Goal: Transaction & Acquisition: Purchase product/service

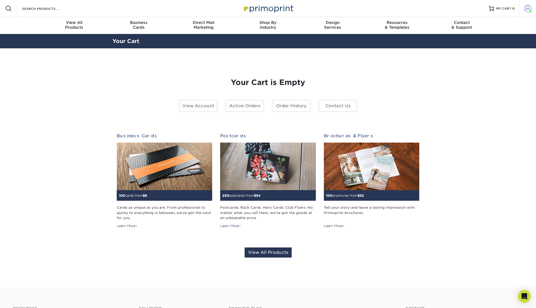
click at [525, 13] on link "Account" at bounding box center [527, 8] width 17 height 17
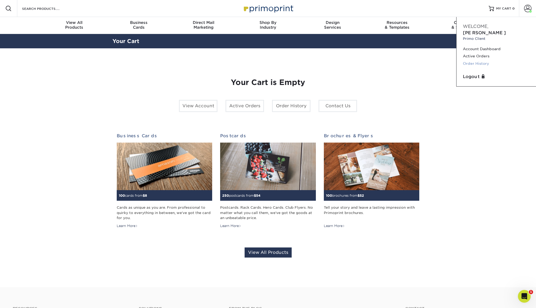
click at [481, 60] on link "Order History" at bounding box center [496, 63] width 67 height 7
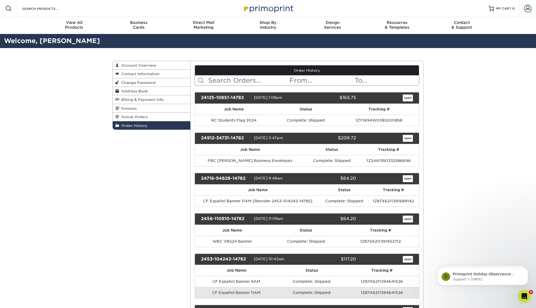
click at [406, 98] on link "open" at bounding box center [408, 98] width 10 height 7
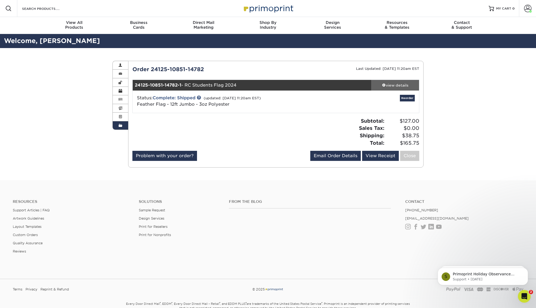
click at [398, 84] on div "view details" at bounding box center [395, 85] width 48 height 5
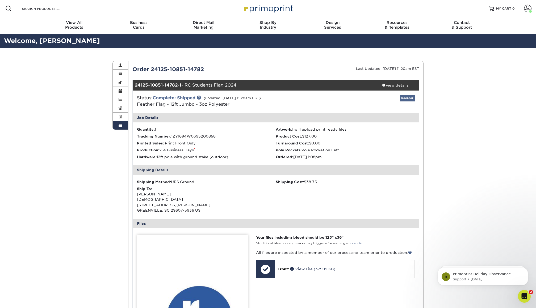
click at [407, 97] on link "Reorder" at bounding box center [407, 98] width 15 height 7
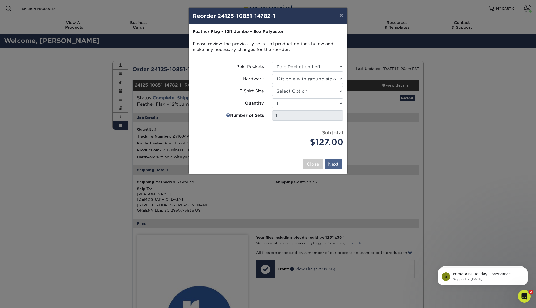
click at [333, 161] on button "Next" at bounding box center [334, 165] width 18 height 10
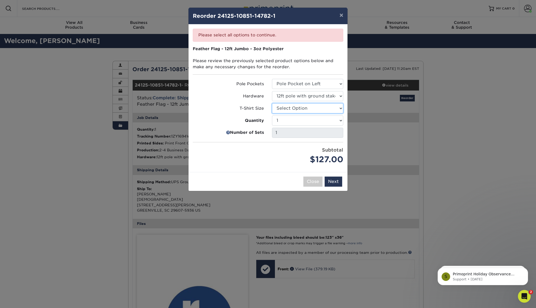
select select "0fbccbc4-a178-48b3-a0e3-8cb8136562f0"
click at [332, 179] on button "Next" at bounding box center [334, 182] width 18 height 10
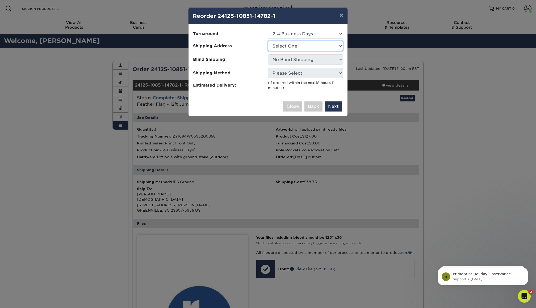
select select "105586"
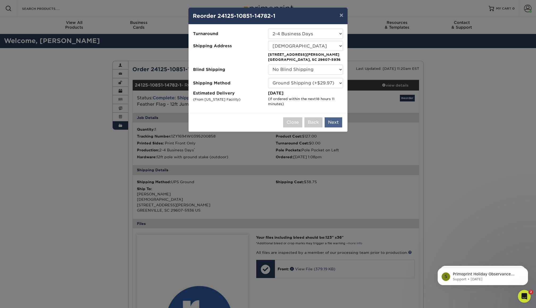
click at [333, 122] on button "Next" at bounding box center [334, 123] width 18 height 10
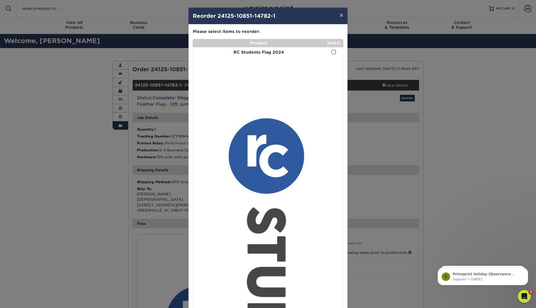
scroll to position [6, 0]
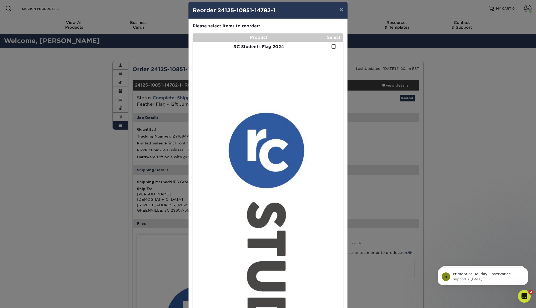
click at [332, 47] on span at bounding box center [334, 46] width 5 height 5
click at [0, 0] on input "checkbox" at bounding box center [0, 0] width 0 height 0
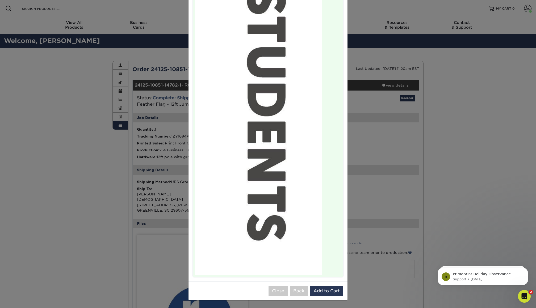
scroll to position [220, 0]
click at [329, 294] on button "Add to Cart" at bounding box center [326, 292] width 33 height 10
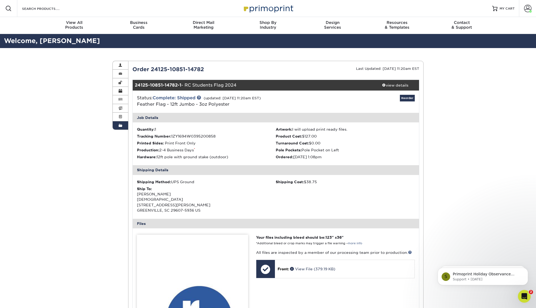
scroll to position [0, 0]
click at [508, 9] on span "MY CART" at bounding box center [507, 8] width 15 height 5
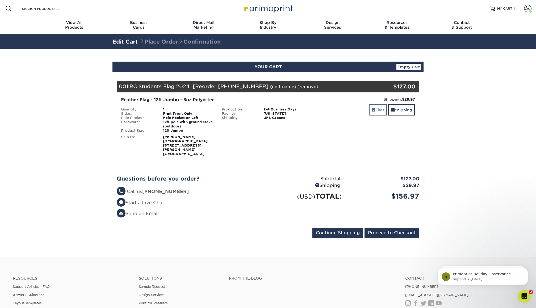
click at [384, 111] on link "Files" at bounding box center [378, 109] width 18 height 11
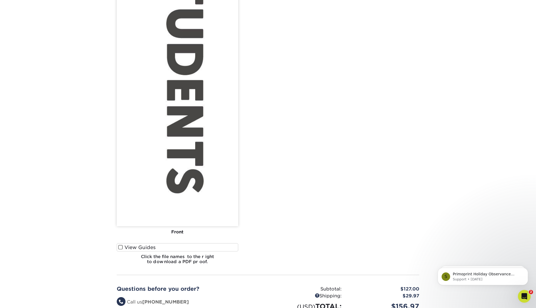
scroll to position [448, 0]
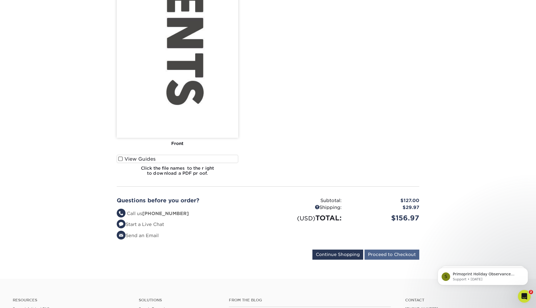
click at [385, 254] on input "Proceed to Checkout" at bounding box center [391, 255] width 55 height 10
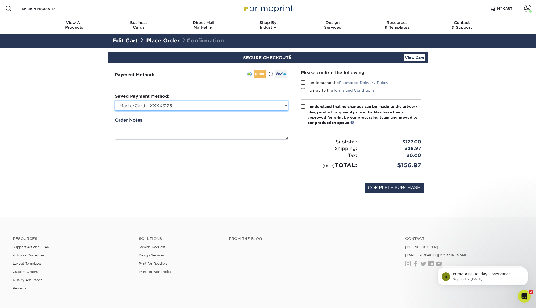
select select
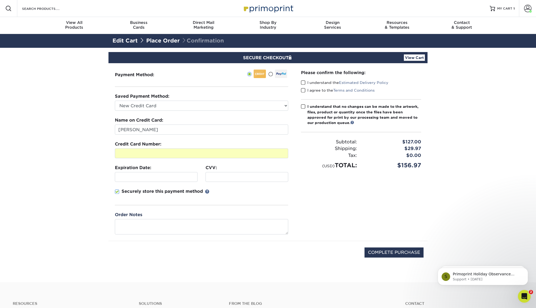
click at [150, 180] on iframe at bounding box center [156, 177] width 78 height 5
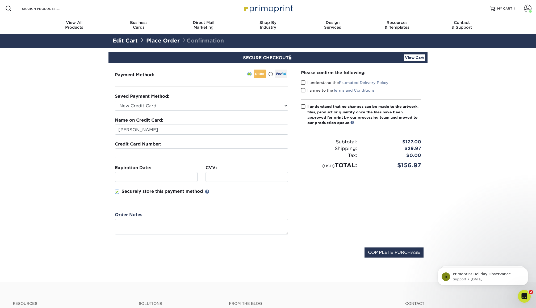
click at [196, 177] on div at bounding box center [156, 177] width 83 height 10
click at [152, 230] on textarea at bounding box center [201, 226] width 173 height 15
click at [303, 82] on span at bounding box center [303, 82] width 5 height 5
click at [0, 0] on input "I understand the Estimated Delivery Policy" at bounding box center [0, 0] width 0 height 0
click at [304, 90] on span at bounding box center [303, 90] width 5 height 5
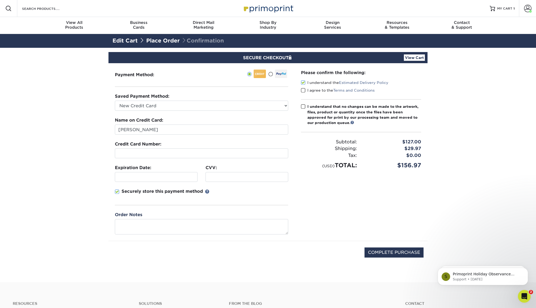
click at [0, 0] on input "I agree to the Terms and Conditions" at bounding box center [0, 0] width 0 height 0
click at [303, 107] on span at bounding box center [303, 106] width 5 height 5
click at [0, 0] on input "I understand that no changes can be made to the artwork, files, product or quan…" at bounding box center [0, 0] width 0 height 0
click at [404, 255] on input "COMPLETE PURCHASE" at bounding box center [393, 253] width 59 height 10
type input "PROCESSING, PLEASE WAIT..."
